Goal: Information Seeking & Learning: Learn about a topic

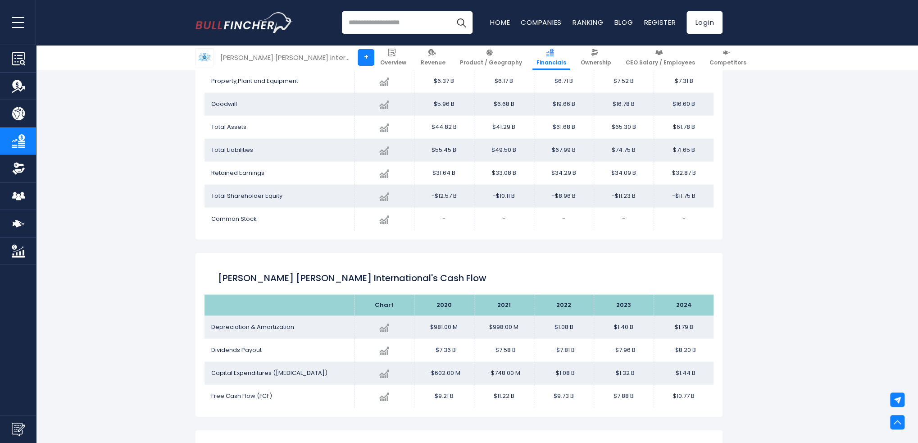
scroll to position [1056, 0]
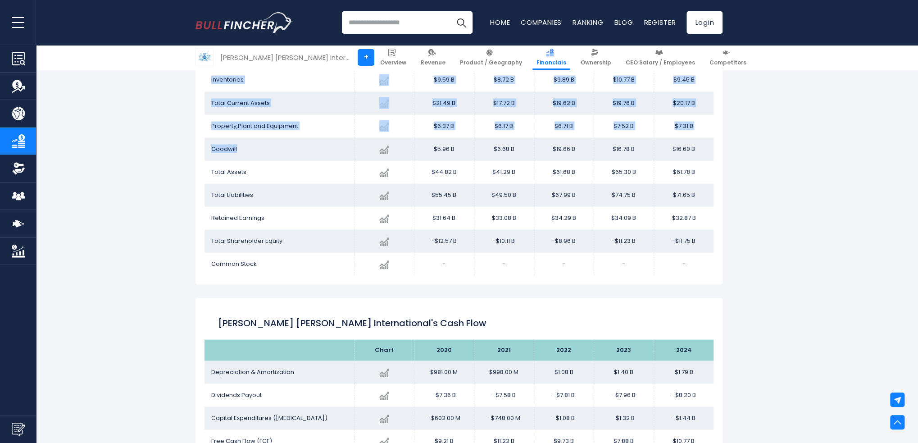
drag, startPoint x: 248, startPoint y: 148, endPoint x: 204, endPoint y: 151, distance: 44.3
click at [204, 151] on div "[PERSON_NAME] [PERSON_NAME] International's Balance Sheet Chart 2020" at bounding box center [459, 133] width 527 height 301
click at [273, 148] on td "Goodwill" at bounding box center [280, 148] width 150 height 23
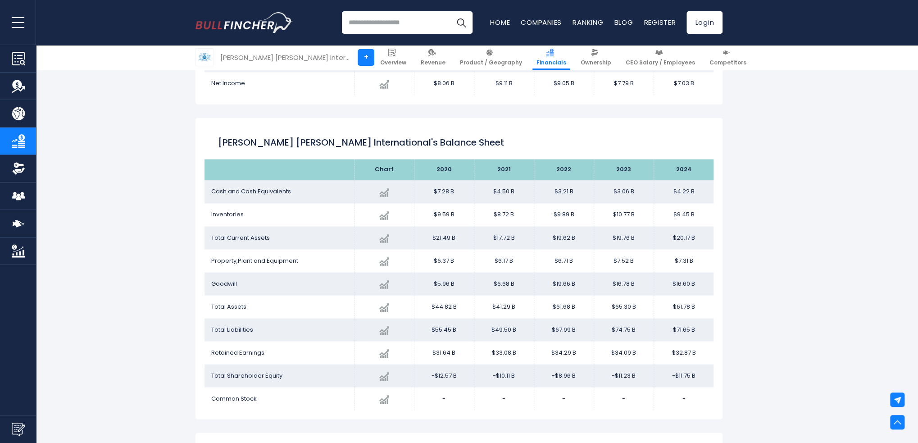
scroll to position [921, 0]
click at [577, 57] on link "Ownership" at bounding box center [596, 57] width 39 height 25
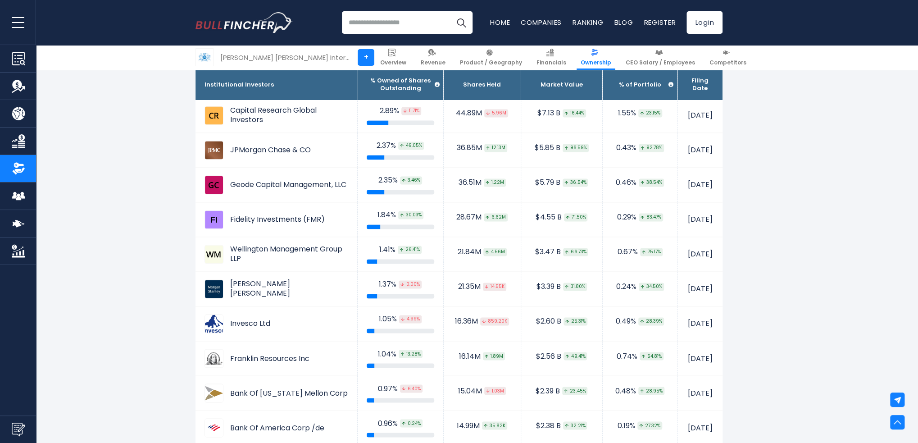
scroll to position [811, 0]
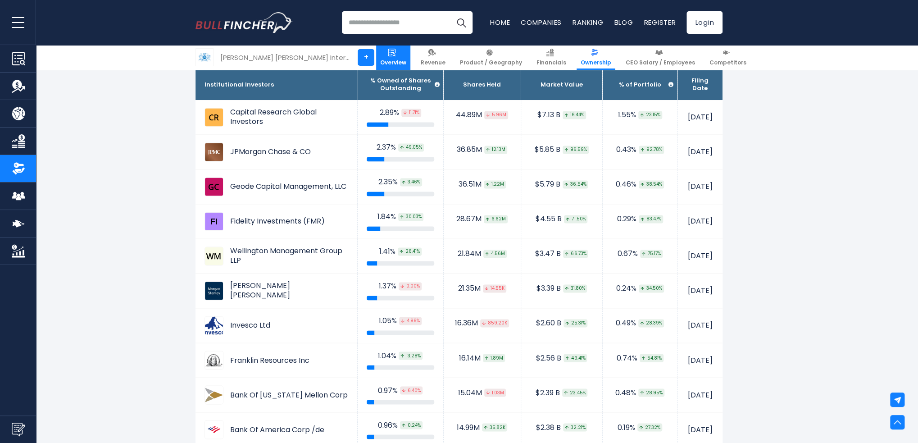
click at [388, 55] on img at bounding box center [392, 53] width 8 height 8
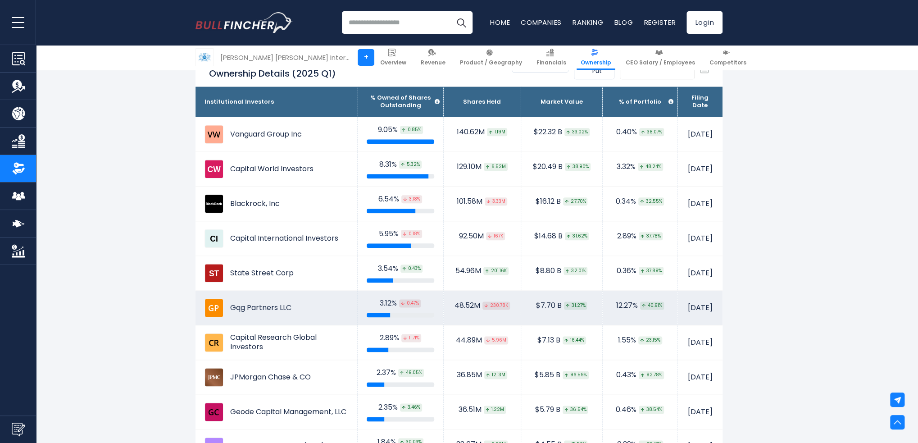
scroll to position [586, 0]
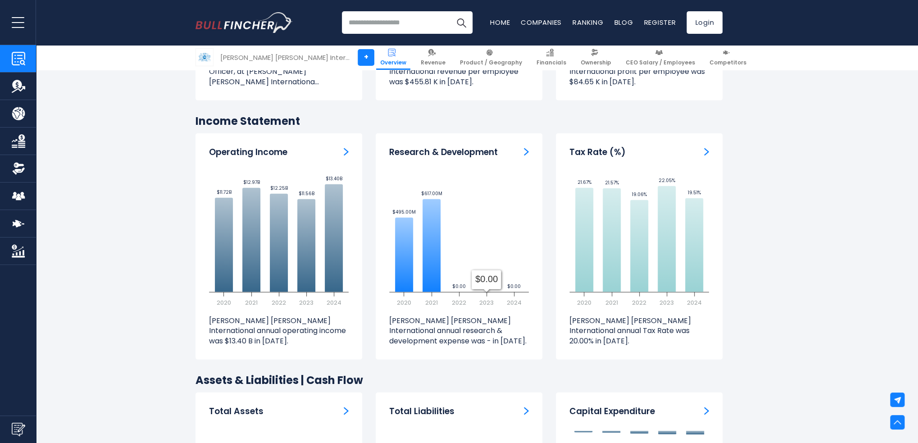
scroll to position [1307, 0]
